Goal: Communication & Community: Answer question/provide support

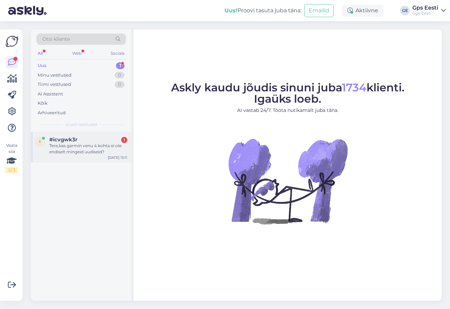
click at [72, 147] on div "Tere,kas garmin venu 4 kohta ei ole endiselt mingeid uudiseid?" at bounding box center [88, 149] width 78 height 12
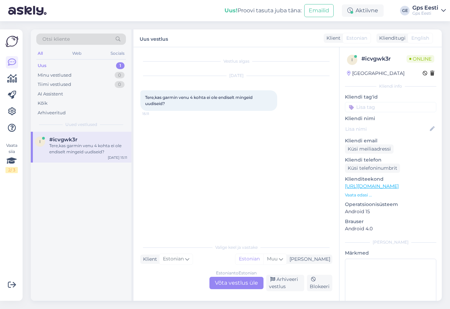
click at [232, 286] on div "Estonian to Estonian Võta vestlus üle" at bounding box center [236, 283] width 54 height 12
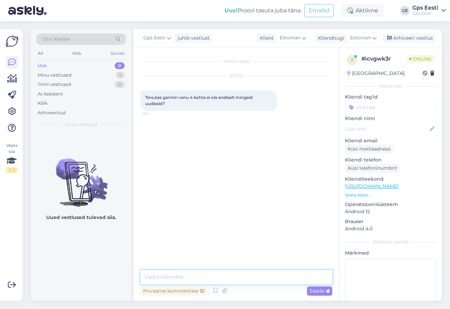
click at [209, 280] on textarea at bounding box center [236, 277] width 192 height 14
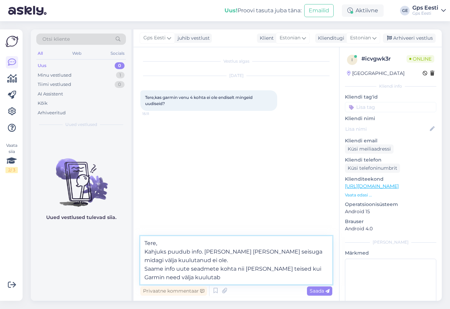
type textarea "Tere, Kahjuks puudub info. Garmin hetke seisuga midagi välja kuulutanud ei ole.…"
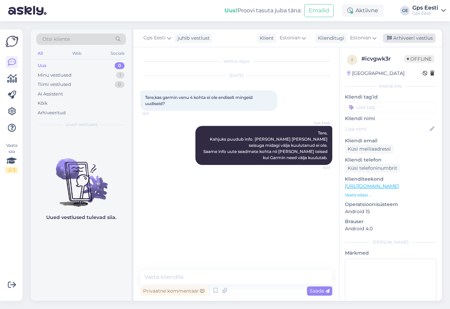
click at [405, 36] on div "Arhiveeri vestlus" at bounding box center [409, 38] width 53 height 9
